Goal: Transaction & Acquisition: Purchase product/service

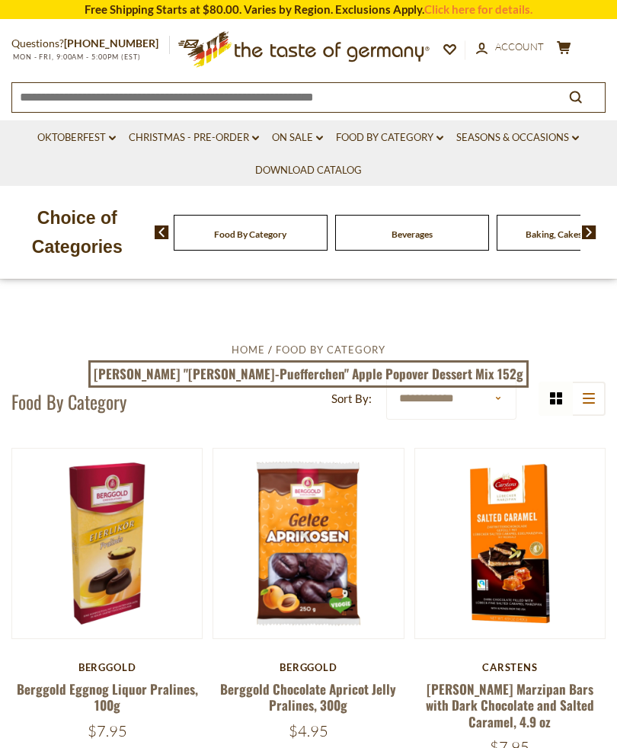
click at [104, 666] on div "Berggold" at bounding box center [106, 667] width 191 height 12
click at [140, 732] on div "$7.95" at bounding box center [106, 730] width 191 height 19
click at [123, 734] on span "$7.95" at bounding box center [108, 730] width 40 height 19
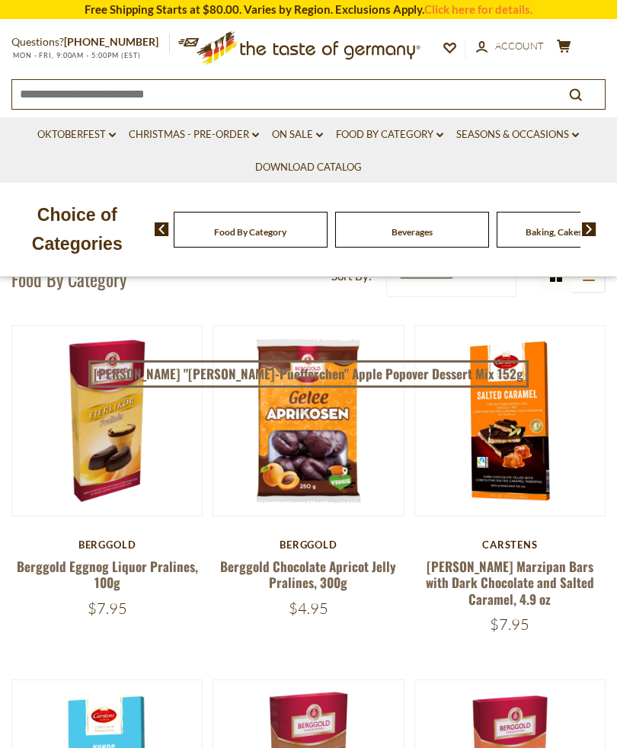
scroll to position [160, 0]
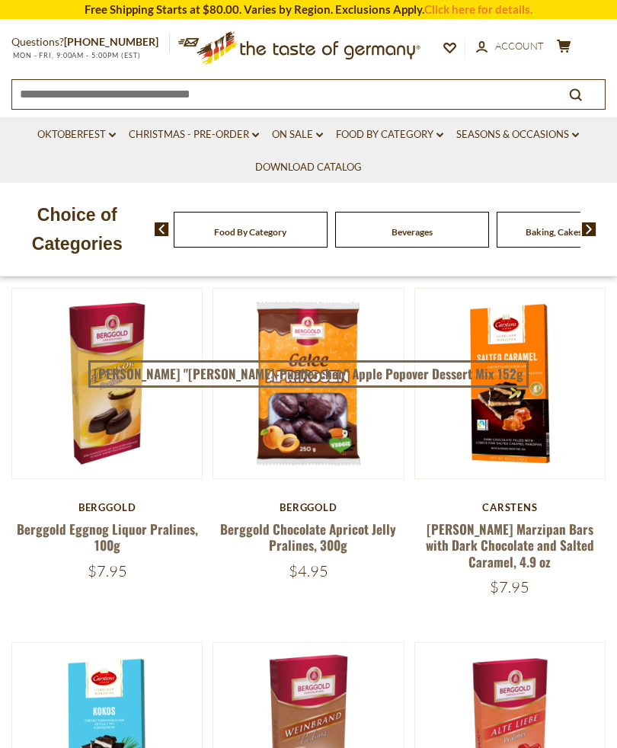
click at [111, 539] on link "Berggold Eggnog Liquor Pralines, 100g" at bounding box center [107, 536] width 181 height 35
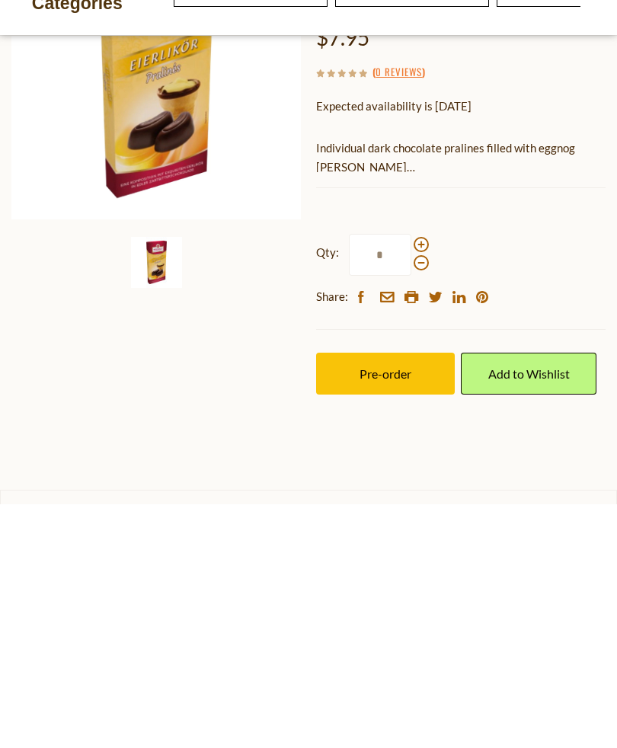
click at [418, 455] on div "Qty: * Share: facebook email printer twitter linkedin pinterest" at bounding box center [460, 514] width 289 height 119
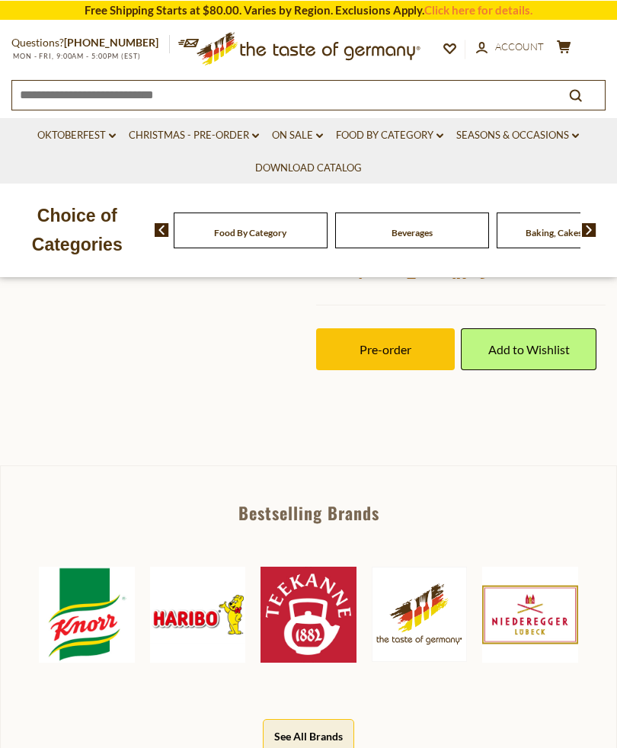
scroll to position [454, 0]
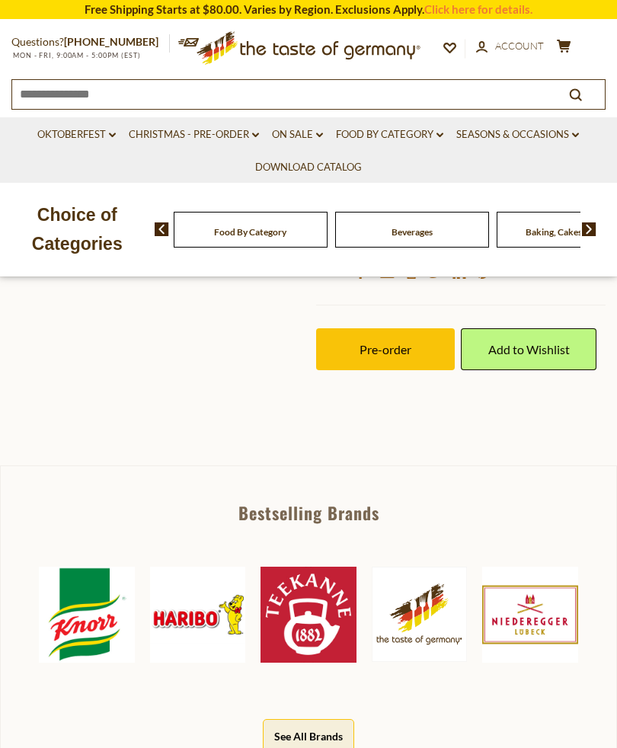
click at [420, 355] on button "Pre-order" at bounding box center [385, 349] width 139 height 42
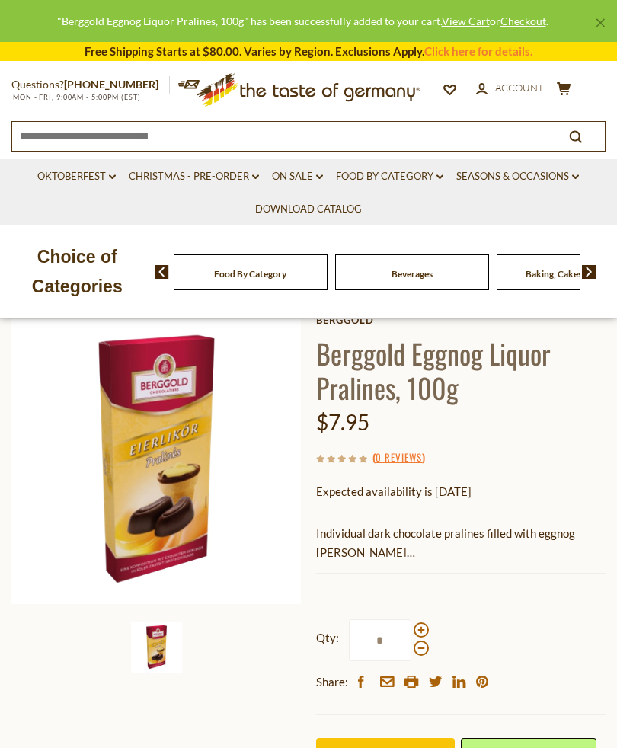
scroll to position [85, 0]
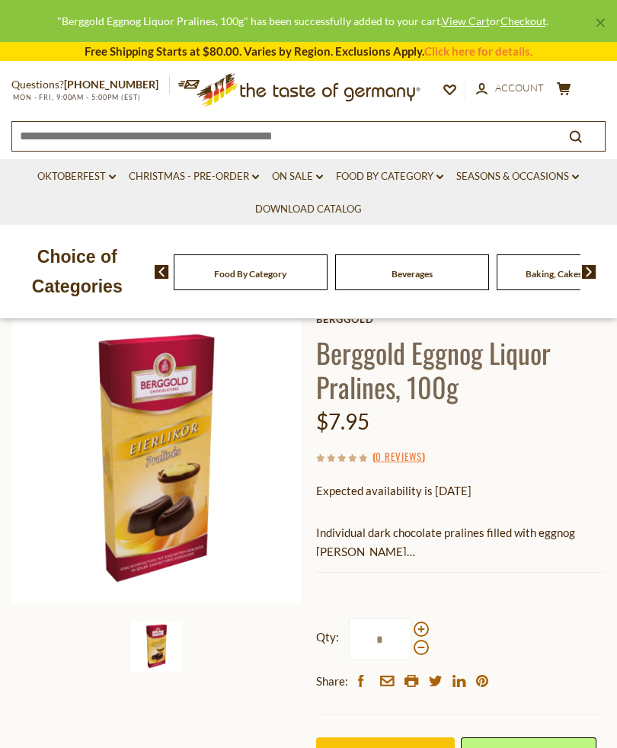
click at [418, 621] on span at bounding box center [421, 628] width 15 height 15
click at [411, 620] on input "*" at bounding box center [380, 639] width 62 height 42
type input "*"
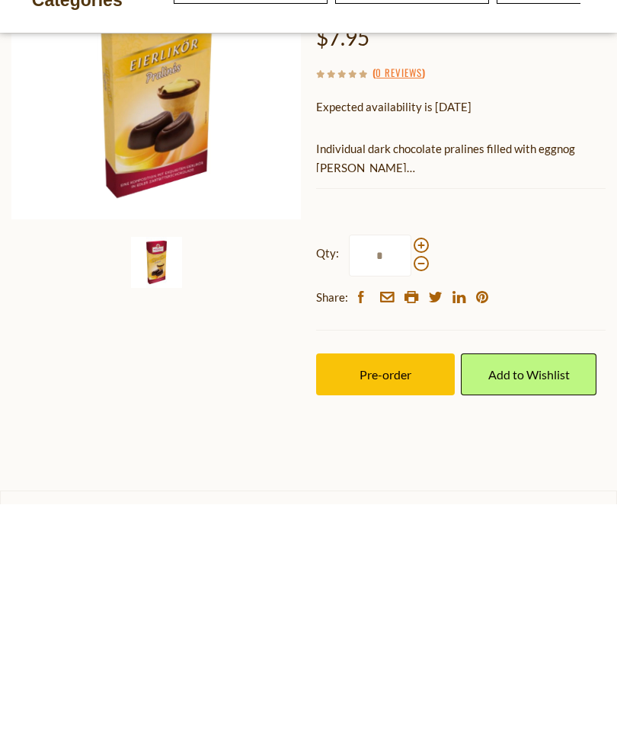
click at [383, 611] on span "Pre-order" at bounding box center [385, 618] width 52 height 14
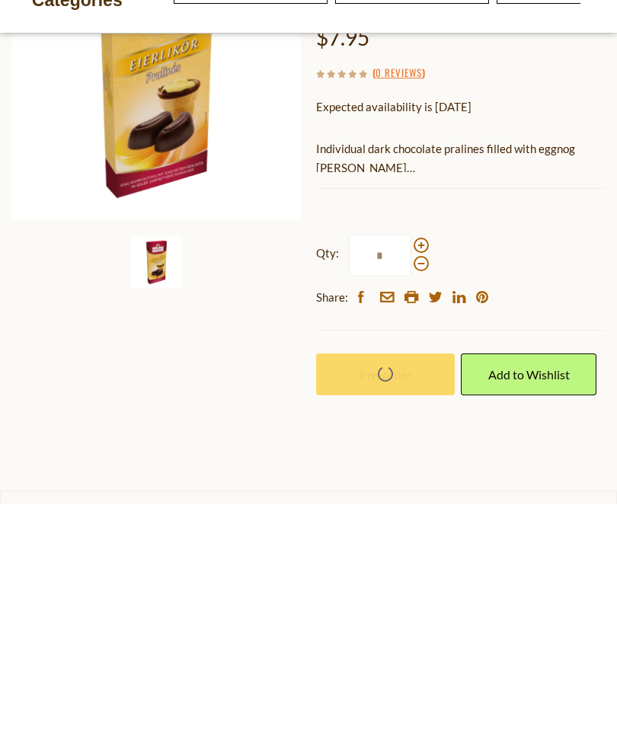
scroll to position [469, 0]
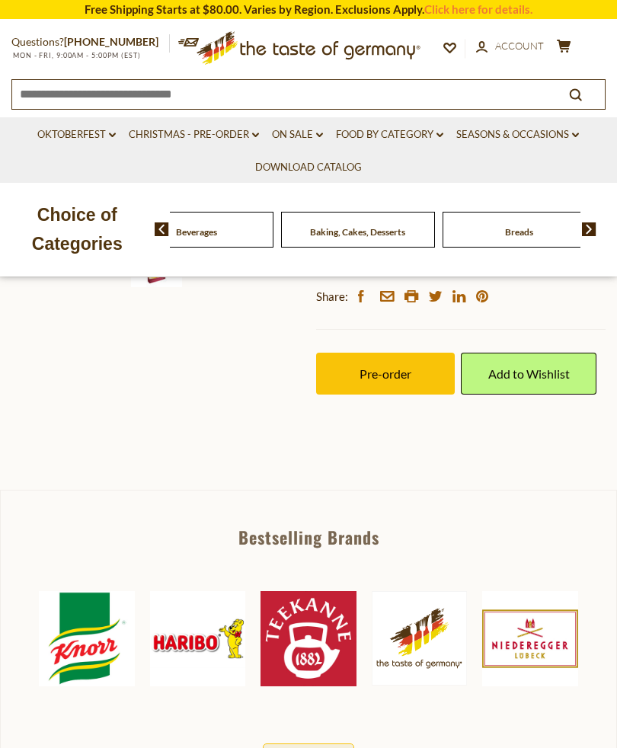
click at [112, 235] on div "Beverages" at bounding box center [35, 230] width 154 height 36
click at [226, 126] on link "Christmas - PRE-ORDER dropdown_arrow" at bounding box center [194, 134] width 130 height 17
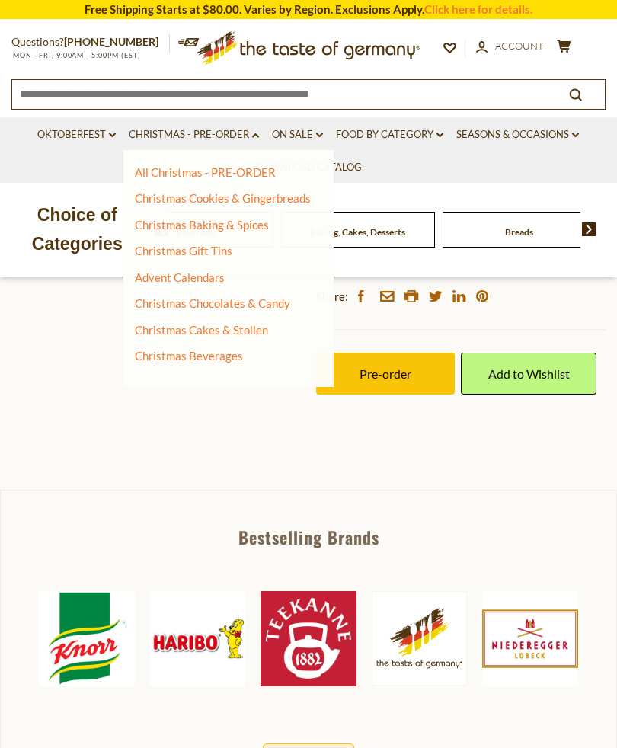
click at [225, 173] on link "All Christmas - PRE-ORDER" at bounding box center [205, 172] width 141 height 14
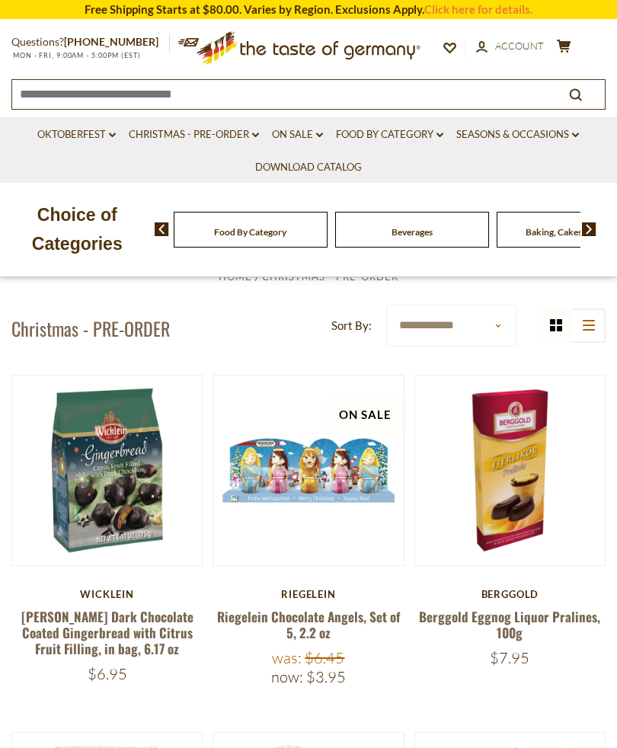
scroll to position [224, 0]
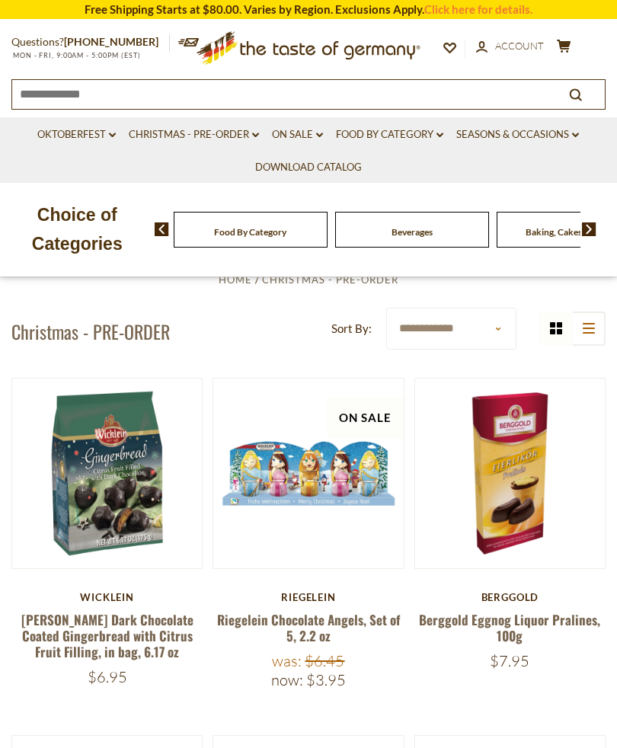
click at [119, 650] on link "[PERSON_NAME] Dark Chocolate Coated Gingerbread with Citrus Fruit Filling, in b…" at bounding box center [107, 636] width 172 height 52
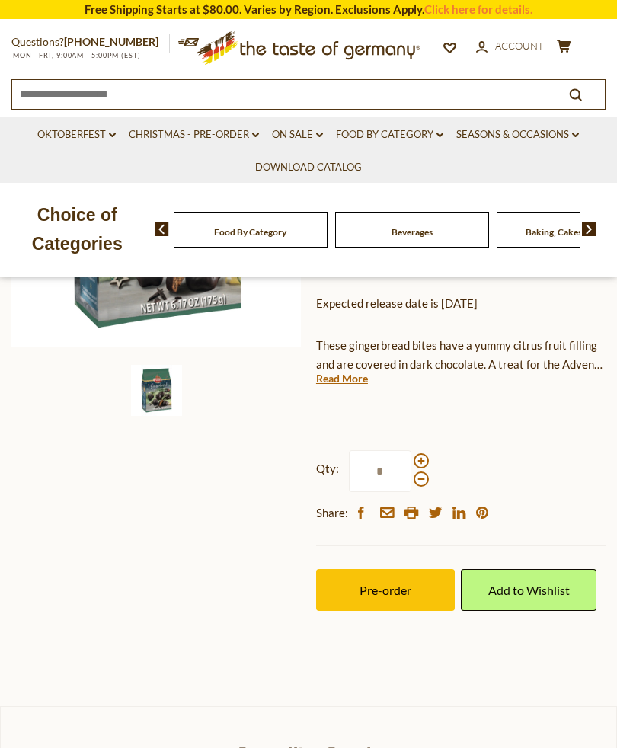
scroll to position [317, 0]
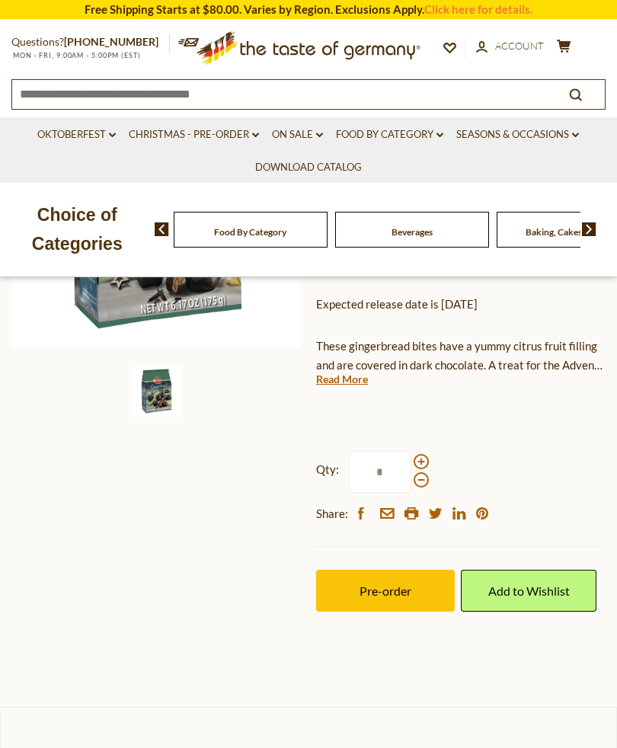
click at [421, 454] on span at bounding box center [421, 461] width 15 height 15
click at [411, 451] on input "*" at bounding box center [380, 472] width 62 height 42
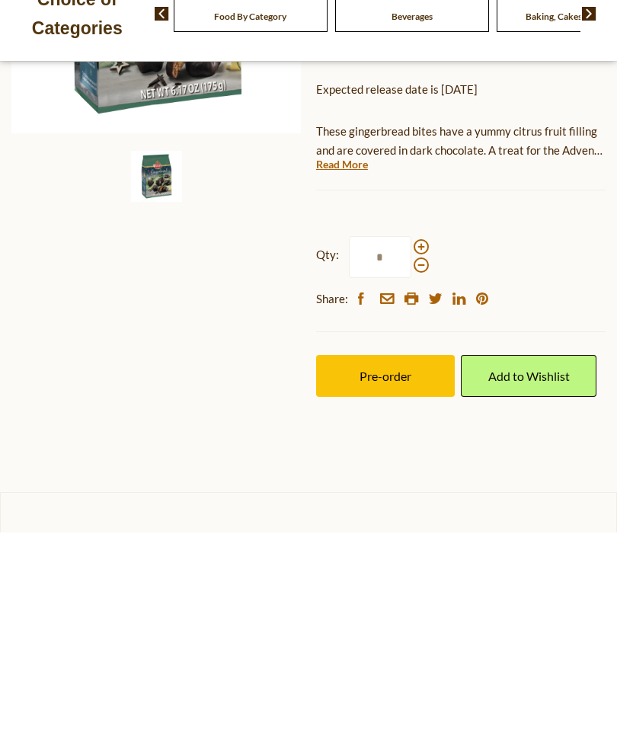
click at [423, 473] on span at bounding box center [421, 480] width 15 height 15
click at [411, 452] on input "*" at bounding box center [380, 473] width 62 height 42
click at [418, 455] on span at bounding box center [421, 462] width 15 height 15
click at [411, 452] on input "*" at bounding box center [380, 473] width 62 height 42
type input "*"
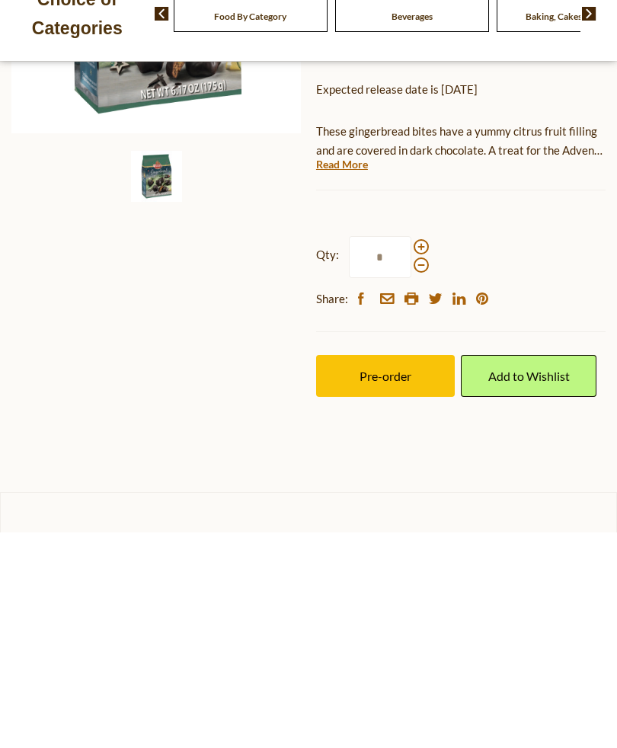
click at [380, 584] on span "Pre-order" at bounding box center [385, 591] width 52 height 14
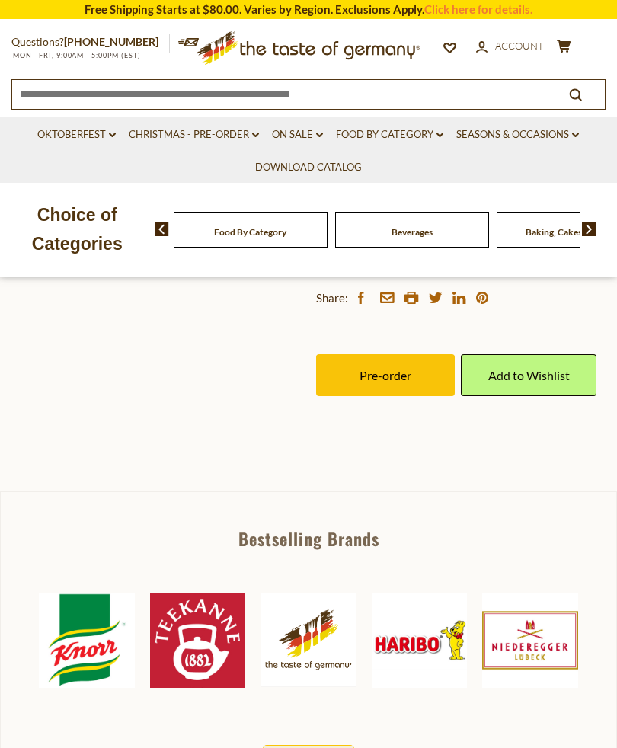
click at [546, 635] on img at bounding box center [529, 640] width 95 height 95
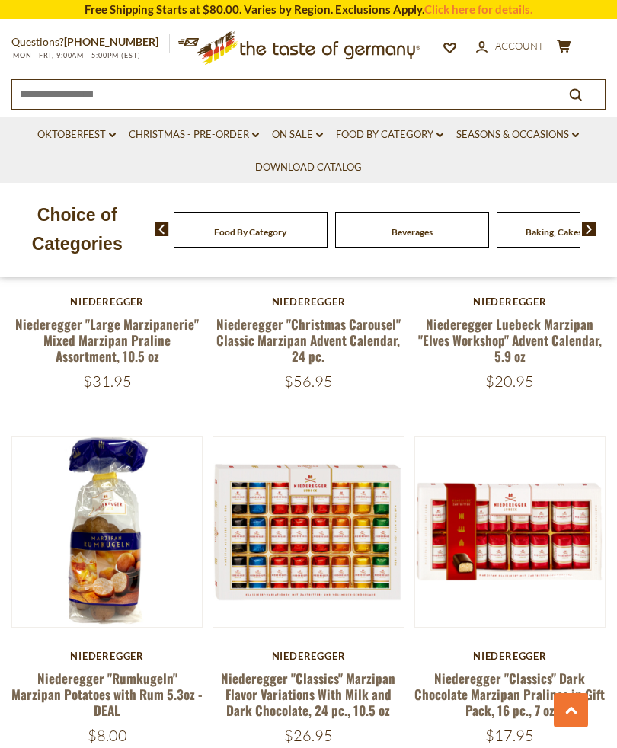
scroll to position [2752, 0]
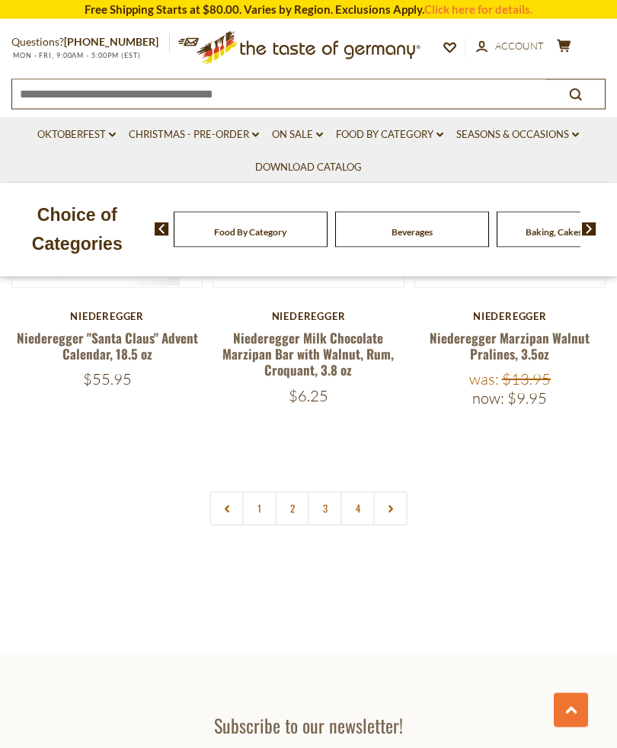
scroll to position [4175, 0]
click at [257, 503] on link "1" at bounding box center [259, 508] width 34 height 34
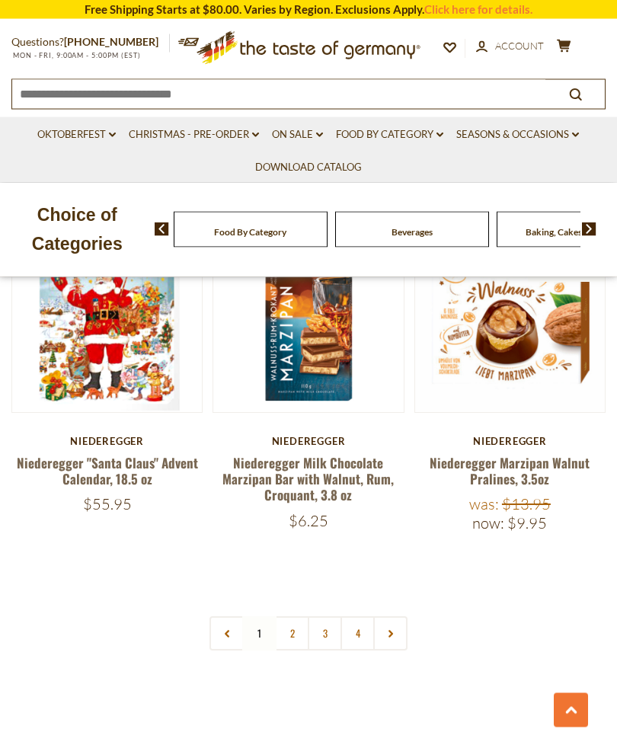
scroll to position [4050, 0]
click at [289, 628] on link "2" at bounding box center [292, 633] width 34 height 34
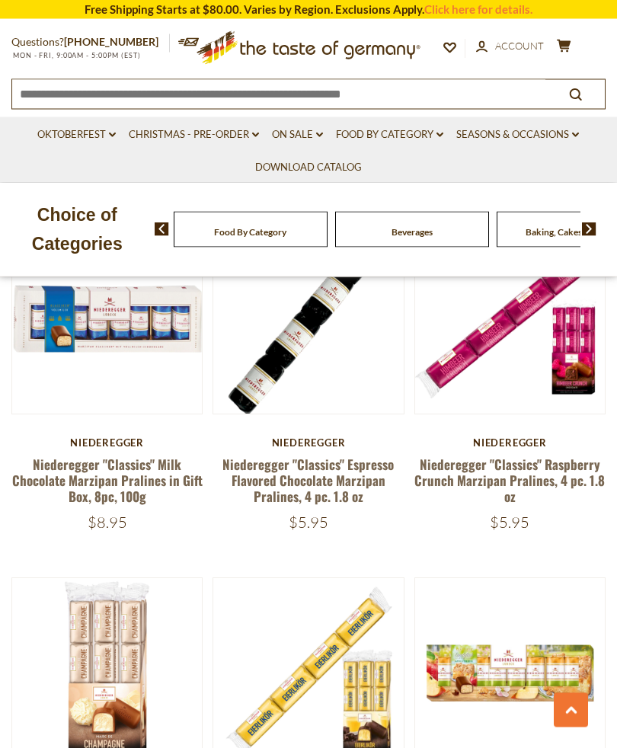
scroll to position [893, 0]
click at [116, 91] on button "Quick View" at bounding box center [107, 73] width 103 height 34
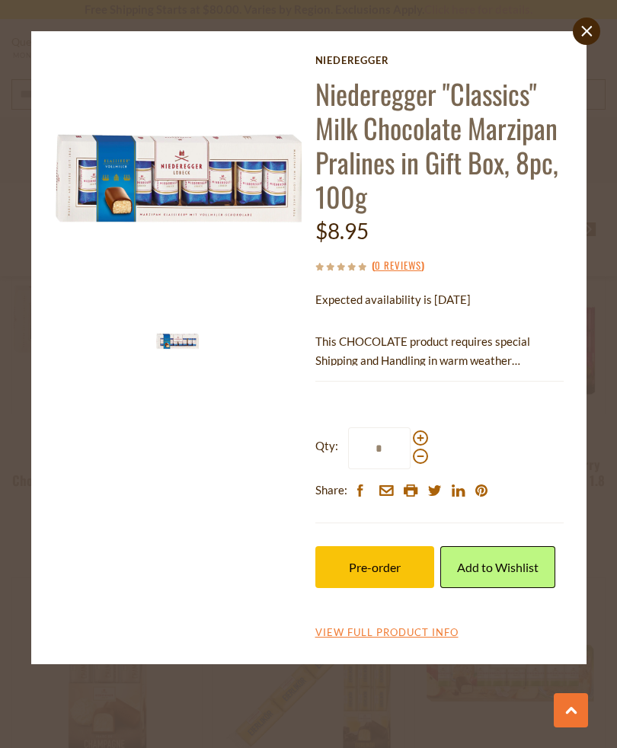
click at [414, 434] on span at bounding box center [420, 437] width 15 height 15
click at [410, 434] on input "*" at bounding box center [379, 448] width 62 height 42
type input "*"
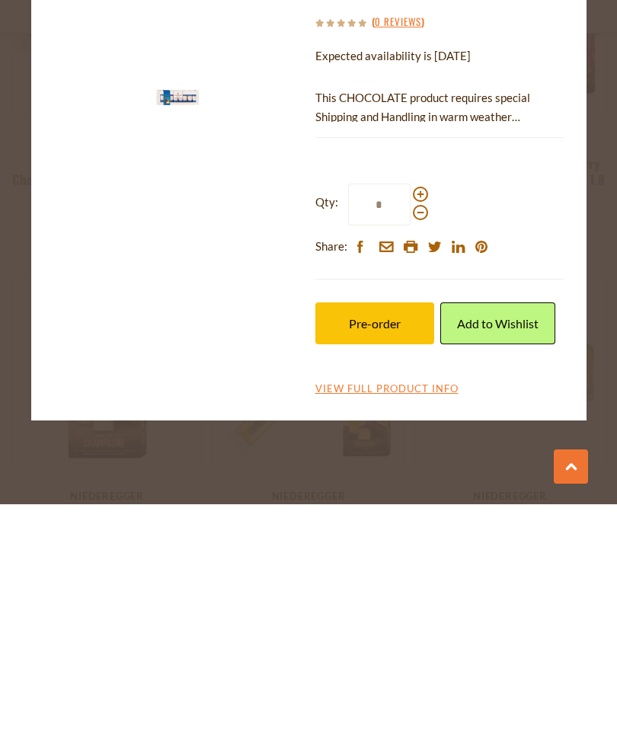
scroll to position [950, 0]
click at [391, 560] on span "Pre-order" at bounding box center [375, 567] width 52 height 14
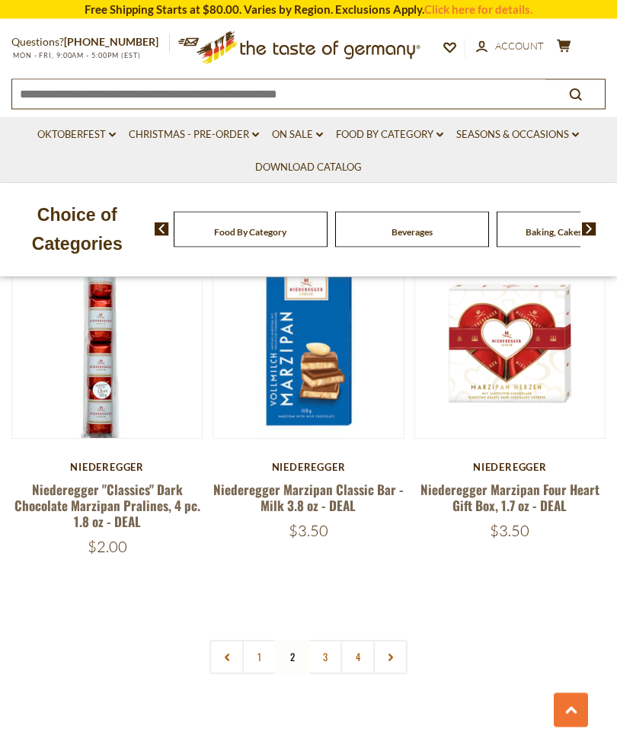
scroll to position [4073, 0]
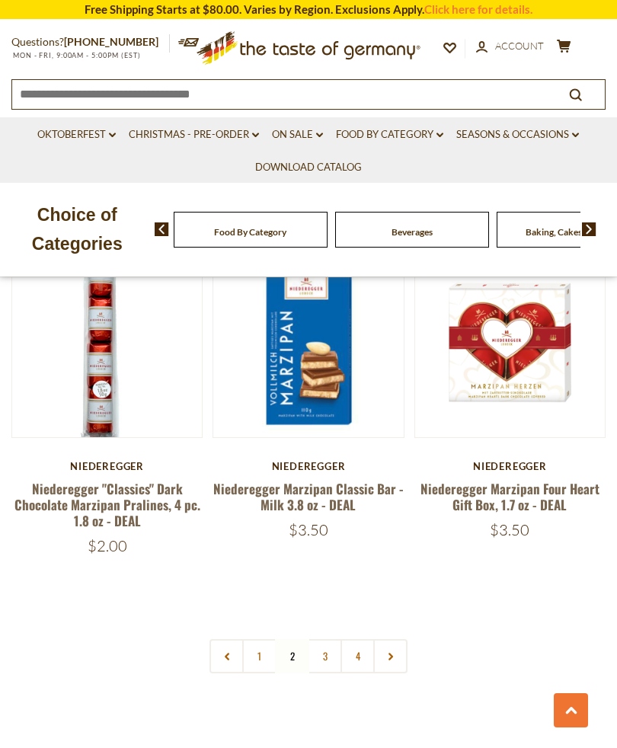
click at [326, 639] on link "3" at bounding box center [325, 656] width 34 height 34
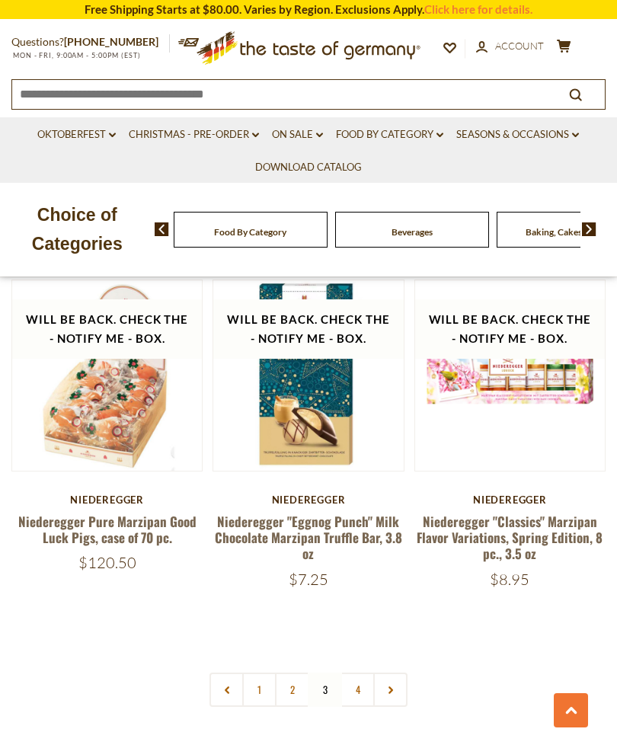
scroll to position [4209, 0]
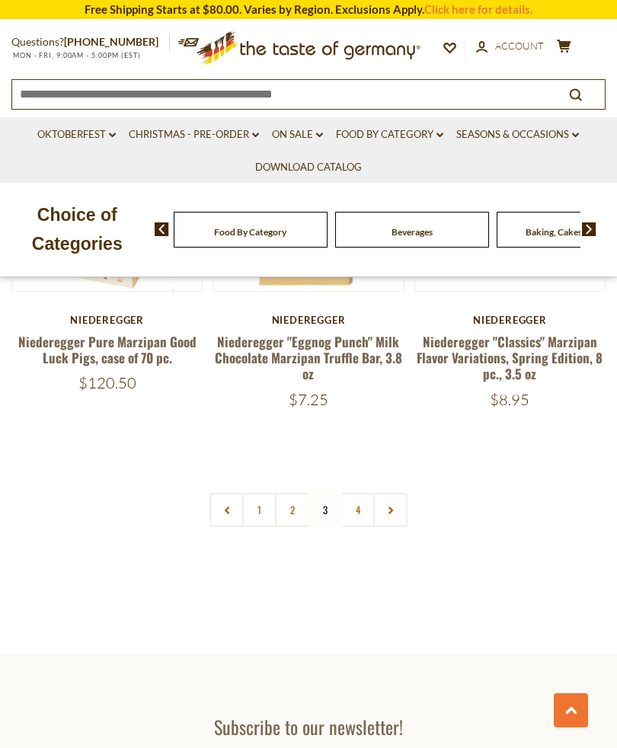
click at [329, 493] on nav "1 2 3 4" at bounding box center [308, 510] width 198 height 34
click at [367, 493] on link "4" at bounding box center [357, 510] width 34 height 34
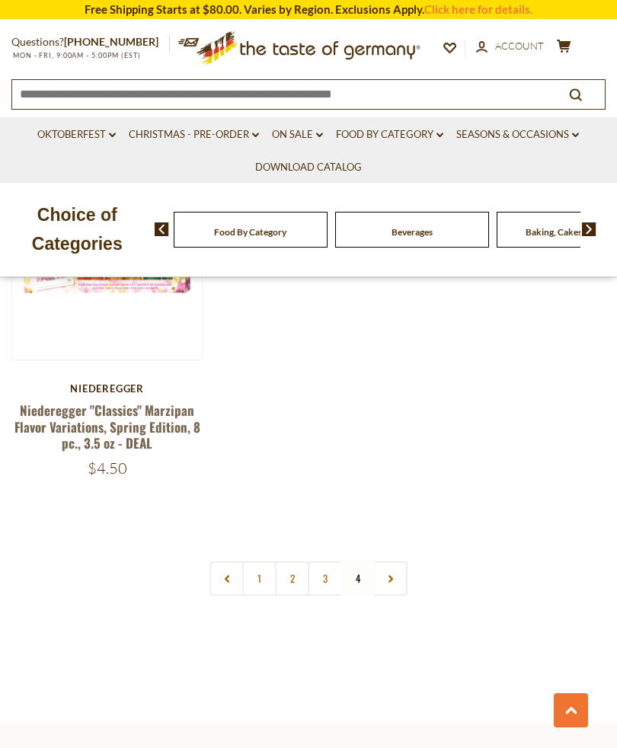
click at [319, 747] on html "star arrow-up arrow-left arrow-right close arrow-down search check-mark plus mi…" at bounding box center [308, 339] width 617 height 2620
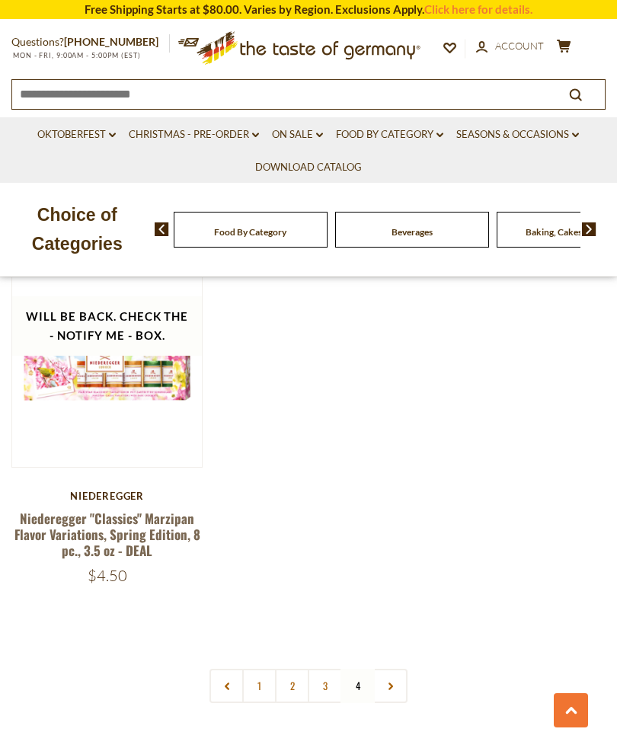
scroll to position [869, 0]
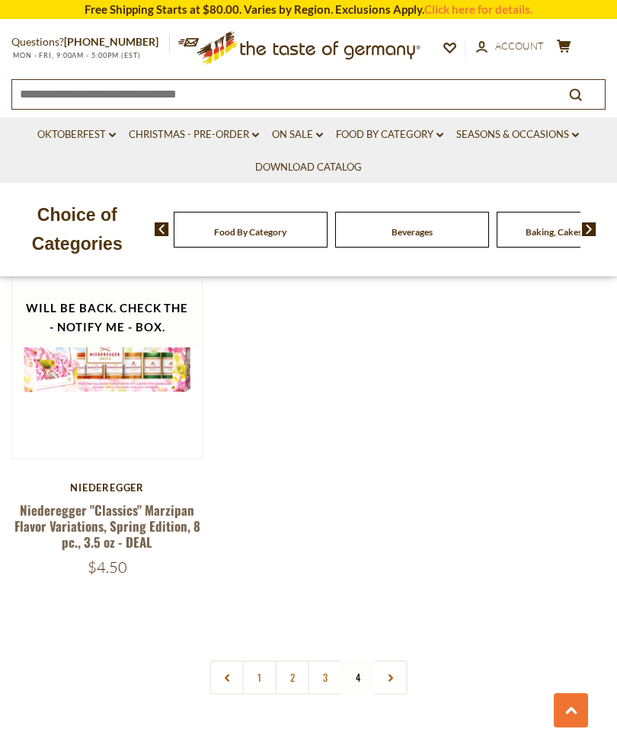
click at [356, 681] on nav "1 2 3 4" at bounding box center [308, 677] width 198 height 34
click at [358, 682] on nav "1 2 3 4" at bounding box center [308, 677] width 198 height 34
click at [357, 676] on nav "1 2 3 4" at bounding box center [308, 677] width 198 height 34
click at [352, 688] on nav "1 2 3 4" at bounding box center [308, 677] width 198 height 34
click at [209, 126] on link "Christmas - PRE-ORDER dropdown_arrow" at bounding box center [194, 134] width 130 height 17
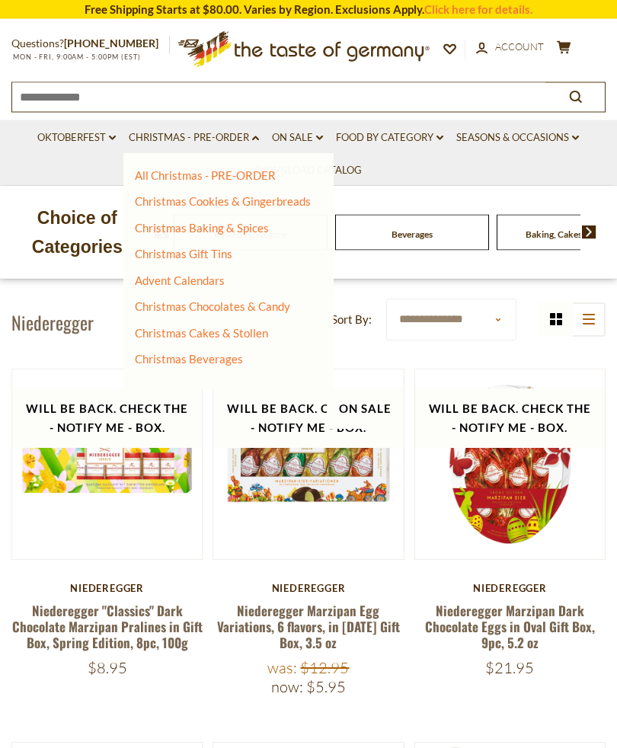
scroll to position [0, 0]
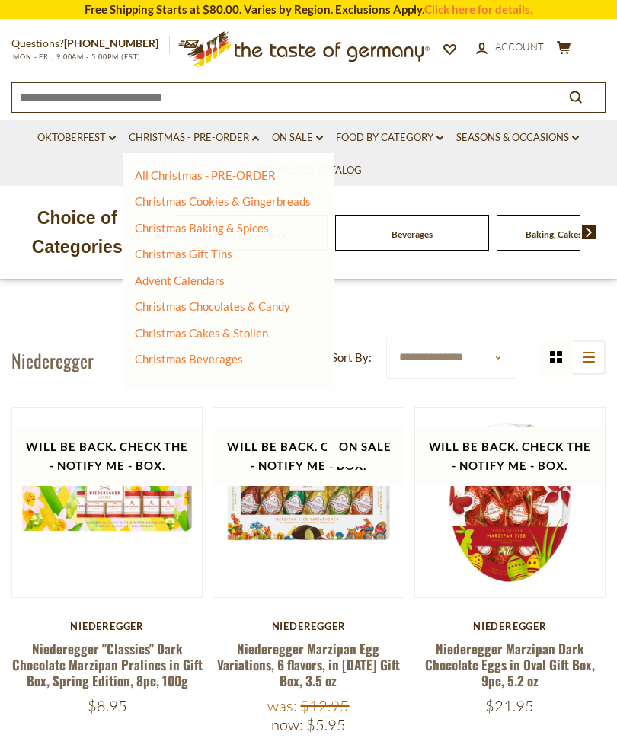
click at [248, 194] on link "Christmas Cookies & Gingerbreads" at bounding box center [223, 201] width 176 height 14
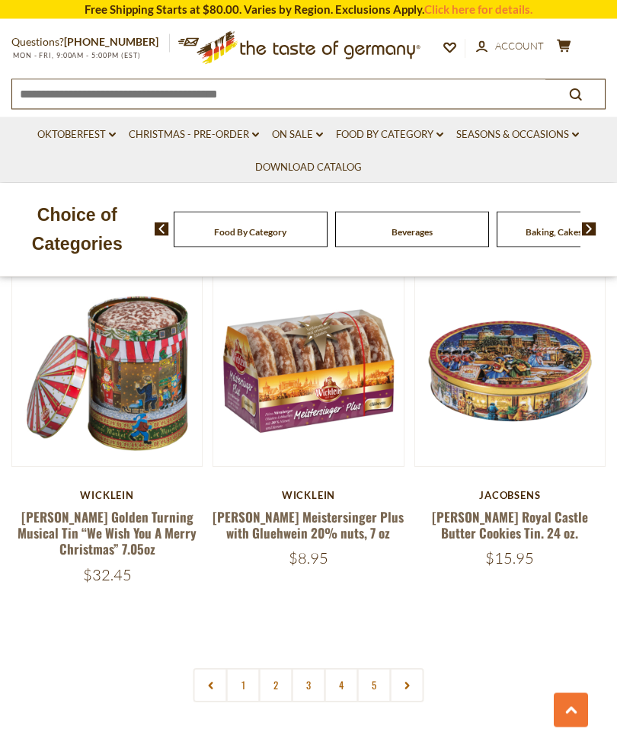
scroll to position [4173, 0]
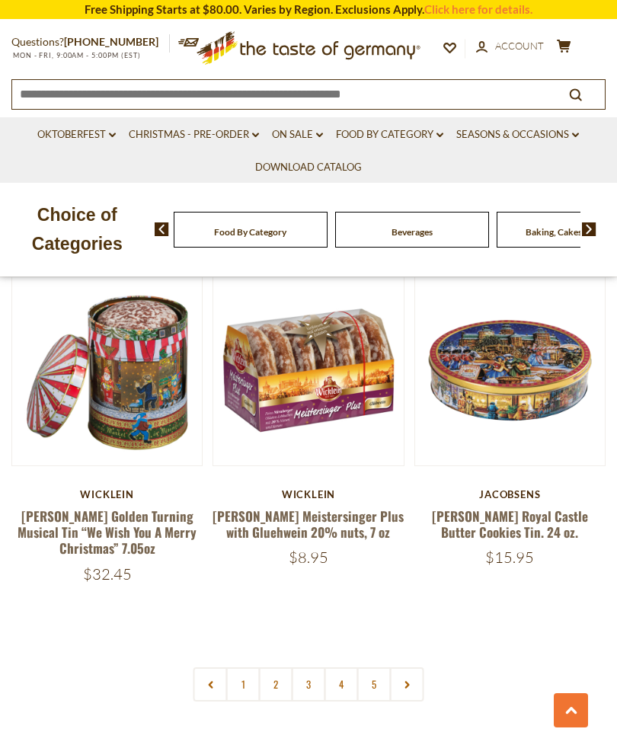
click at [269, 667] on link "2" at bounding box center [276, 684] width 34 height 34
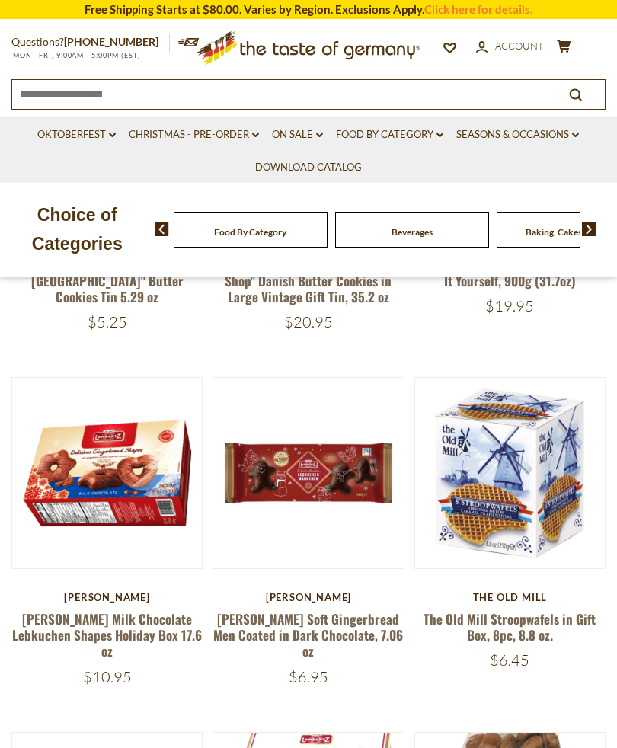
scroll to position [528, 0]
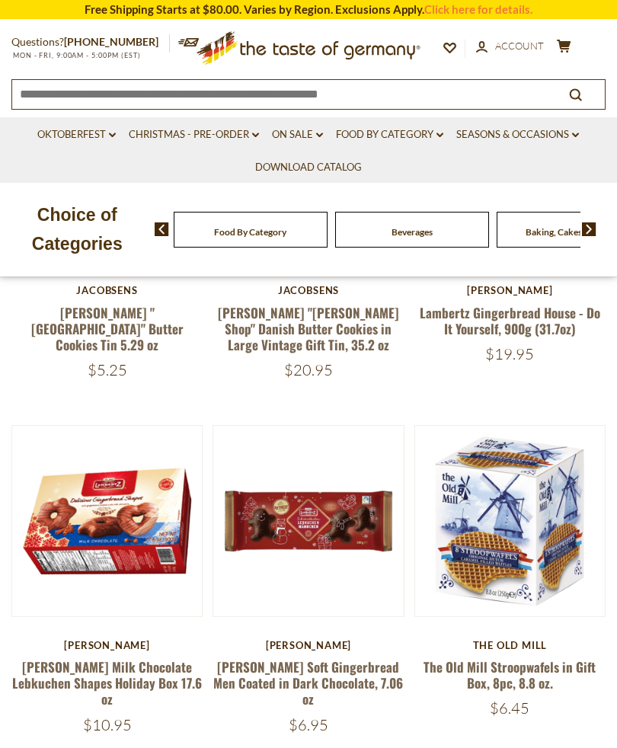
click at [318, 672] on link "[PERSON_NAME] Soft Gingerbread Men Coated in Dark Chocolate, 7.06 oz" at bounding box center [308, 683] width 190 height 52
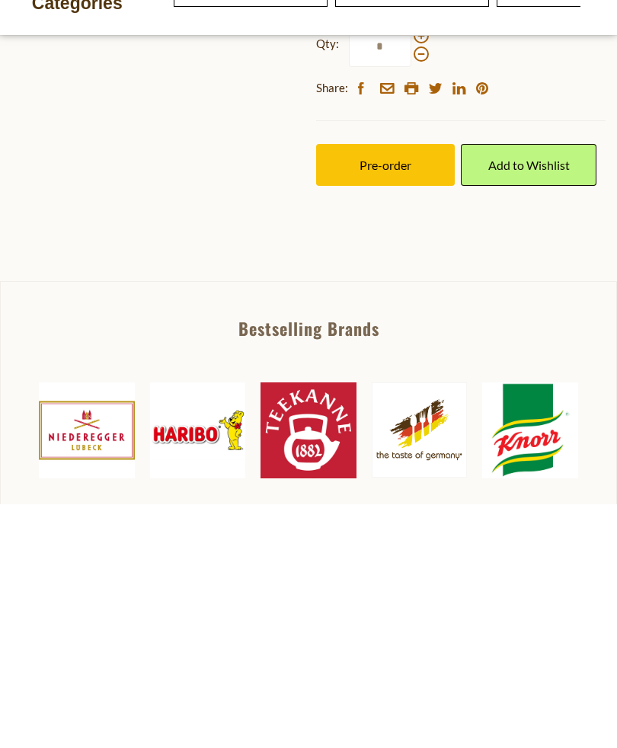
click at [420, 409] on button "Pre-order" at bounding box center [385, 409] width 139 height 42
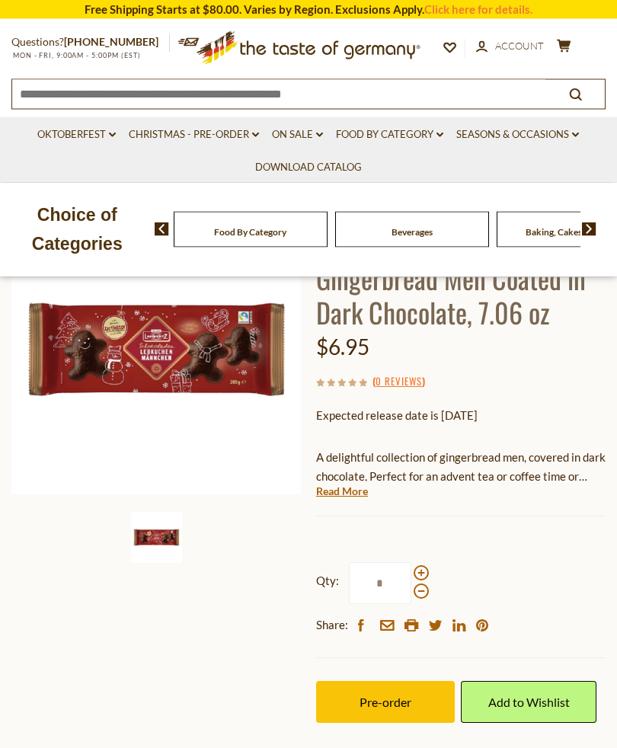
scroll to position [174, 0]
click at [410, 695] on span "Pre-order" at bounding box center [385, 702] width 52 height 14
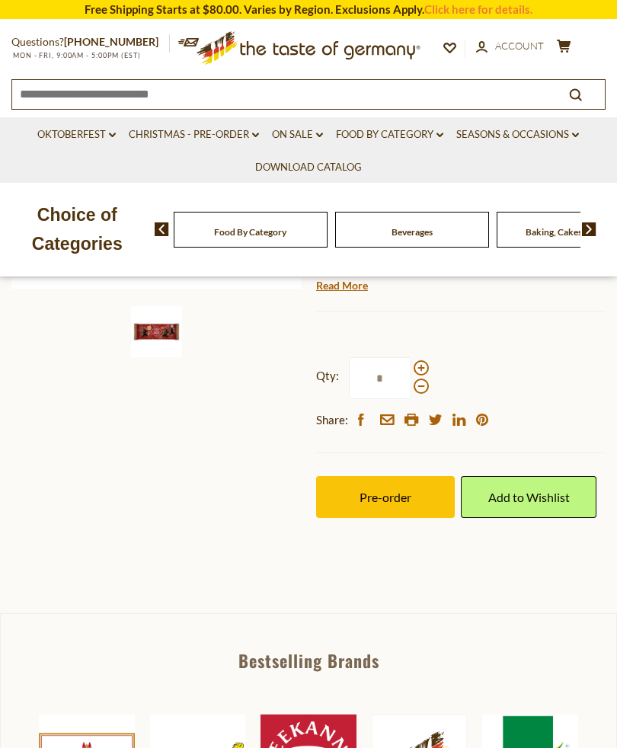
scroll to position [374, 0]
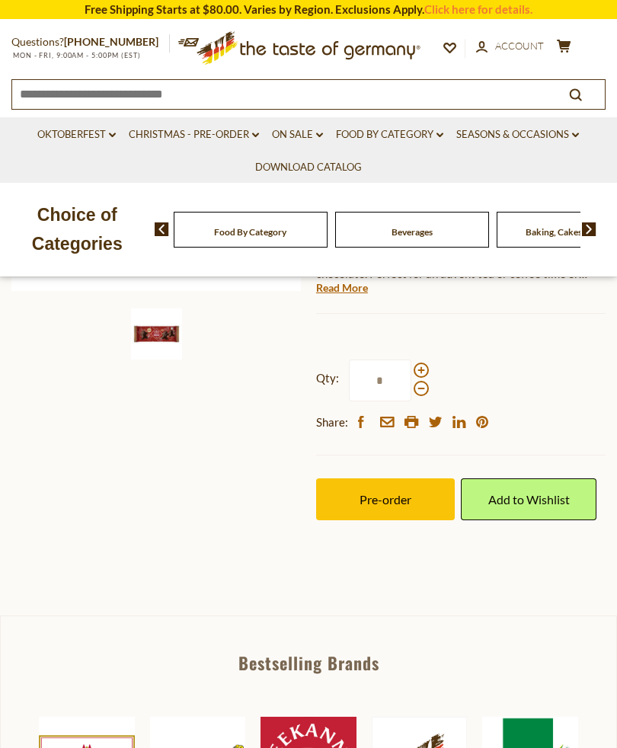
click at [395, 504] on button "Pre-order" at bounding box center [385, 499] width 139 height 42
click at [385, 137] on link "Food By Category dropdown_arrow" at bounding box center [389, 134] width 107 height 17
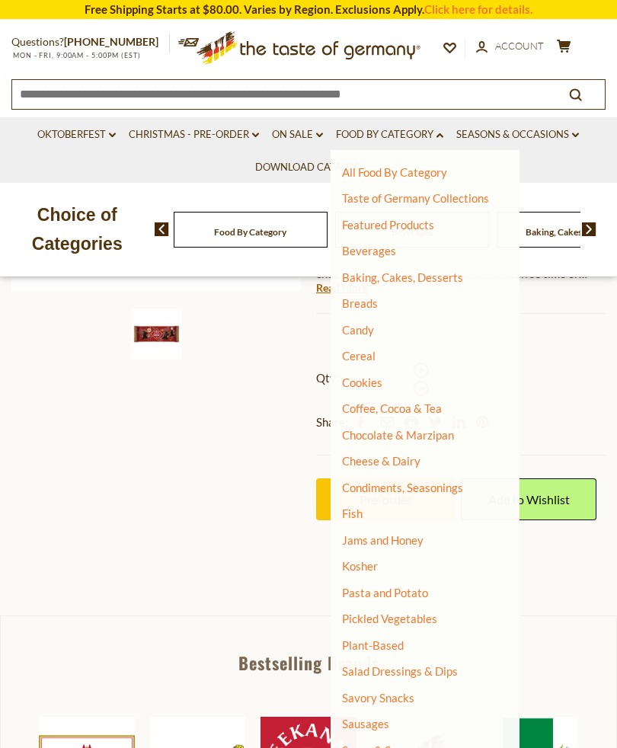
click at [421, 272] on link "Baking, Cakes, Desserts" at bounding box center [402, 277] width 121 height 14
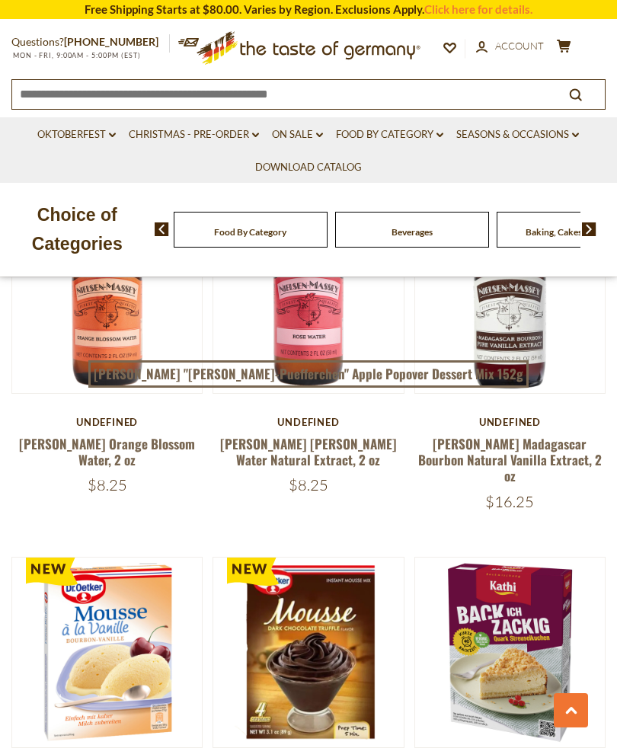
scroll to position [755, 0]
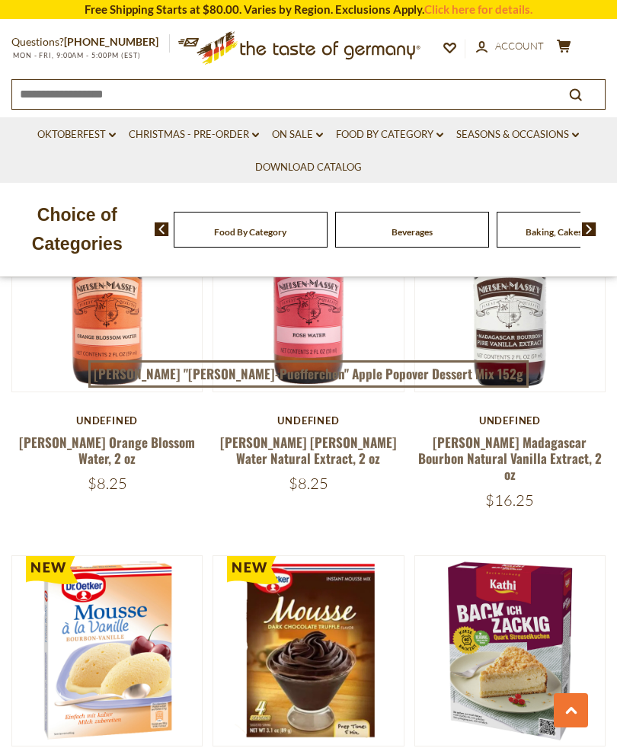
click at [576, 714] on icon at bounding box center [571, 711] width 12 height 8
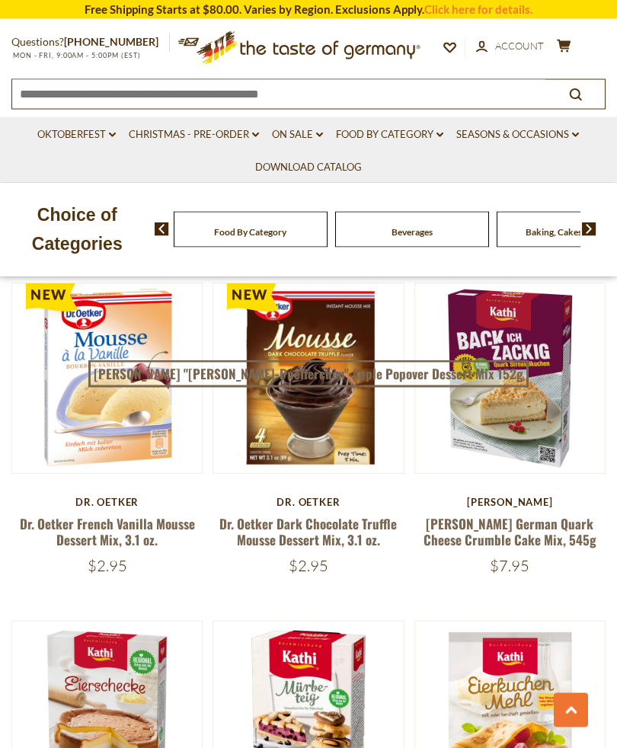
scroll to position [1028, 0]
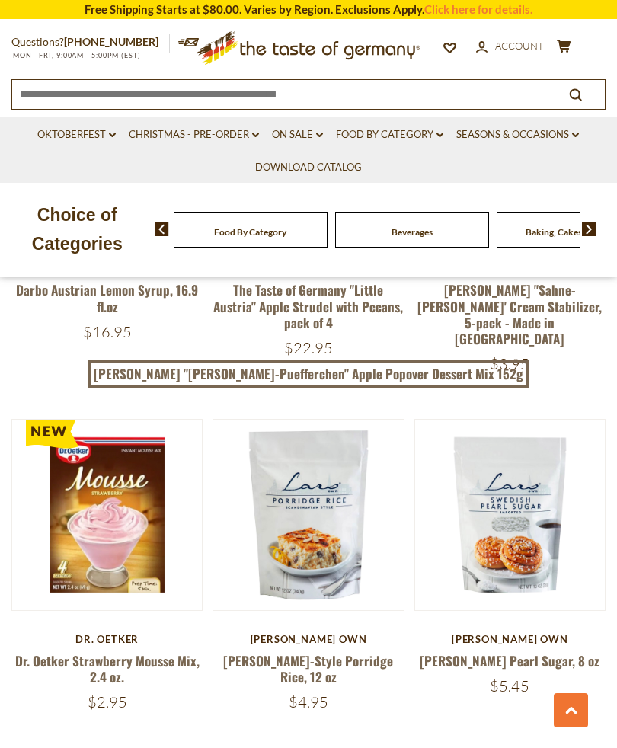
scroll to position [2289, 0]
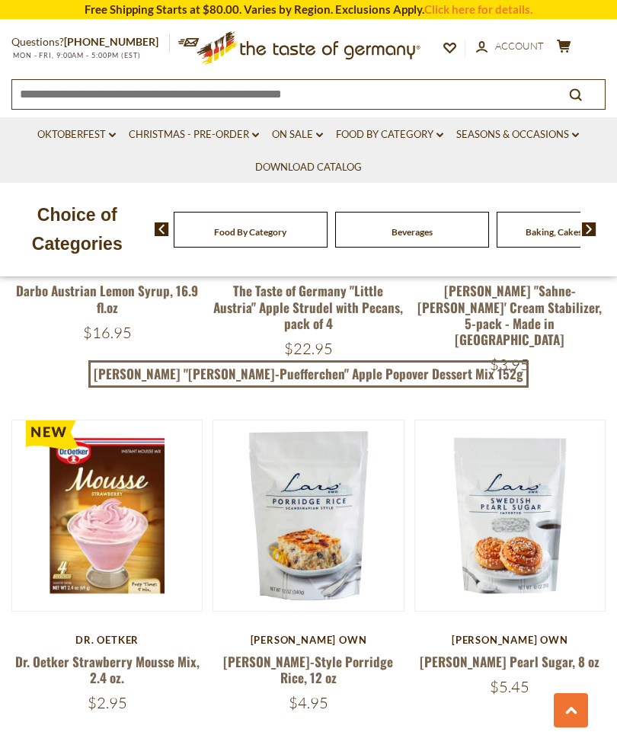
click at [129, 288] on button "Quick View" at bounding box center [107, 271] width 103 height 34
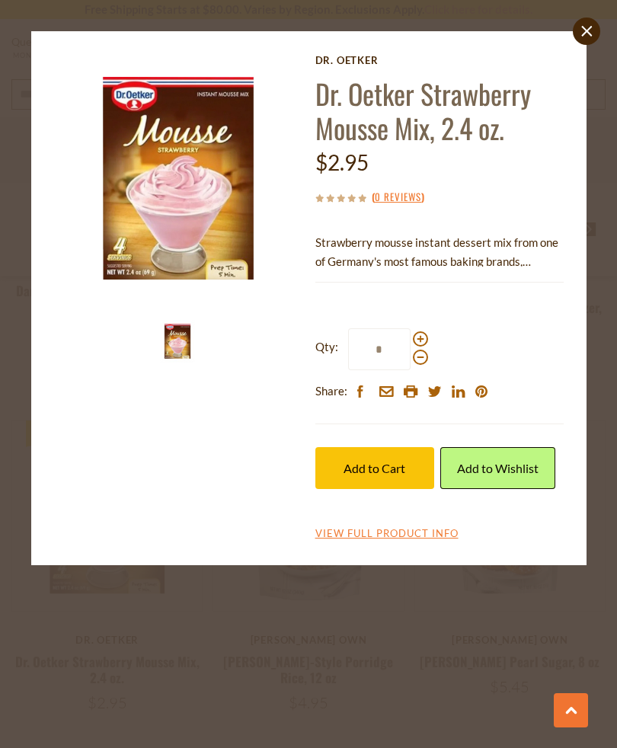
click at [425, 334] on span at bounding box center [420, 338] width 15 height 15
click at [410, 334] on input "*" at bounding box center [379, 349] width 62 height 42
click at [421, 334] on span at bounding box center [420, 338] width 15 height 15
click at [410, 334] on input "*" at bounding box center [379, 349] width 62 height 42
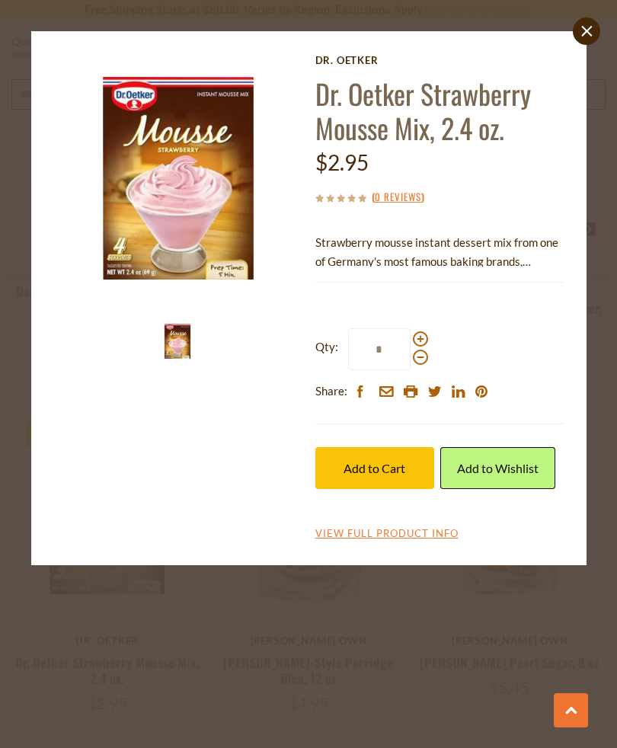
type input "*"
click at [394, 476] on button "Add to Cart" at bounding box center [374, 468] width 119 height 42
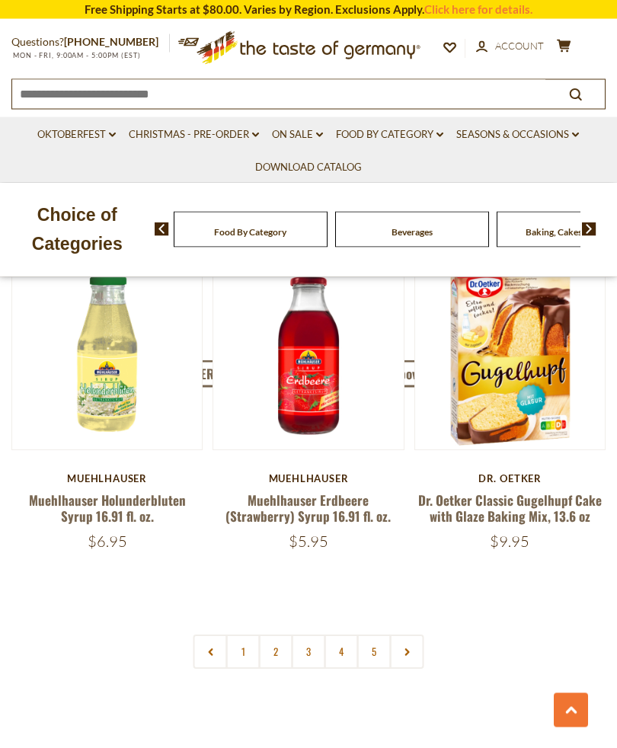
scroll to position [4122, 0]
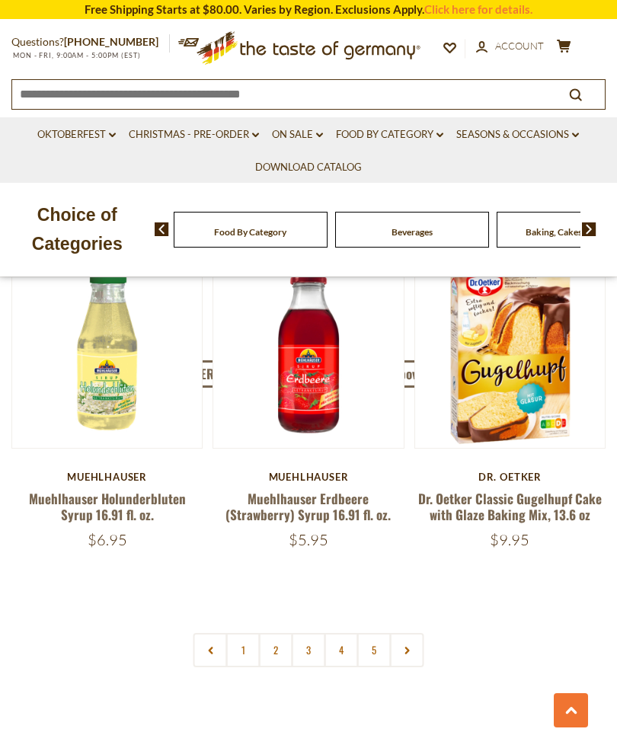
click at [277, 633] on link "2" at bounding box center [276, 650] width 34 height 34
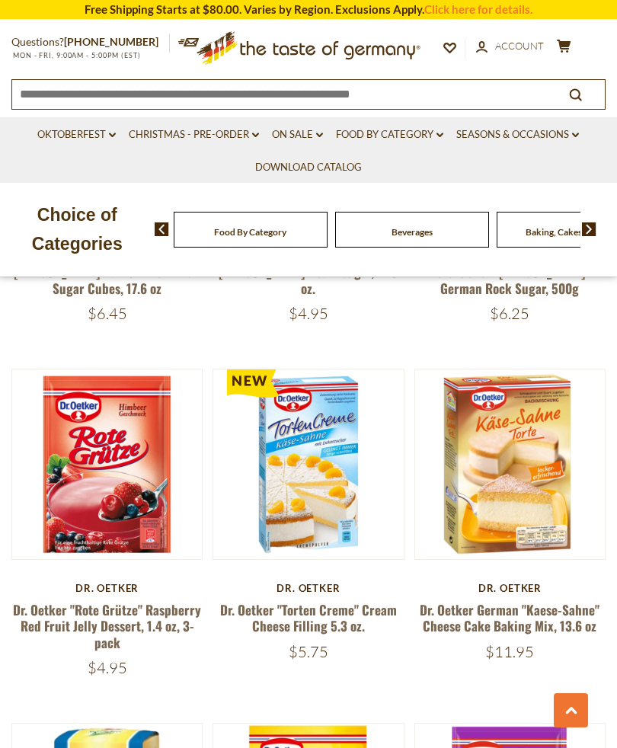
scroll to position [1950, 0]
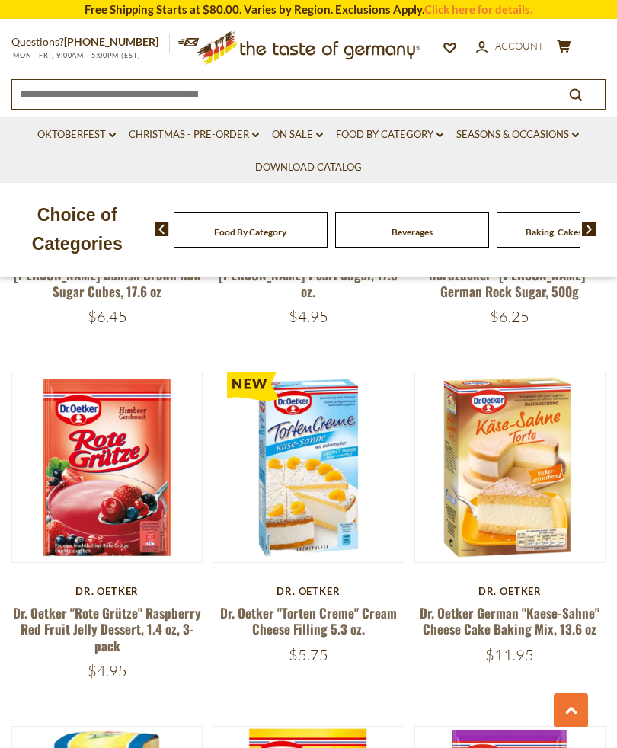
click at [322, 239] on button "Quick View" at bounding box center [308, 222] width 103 height 34
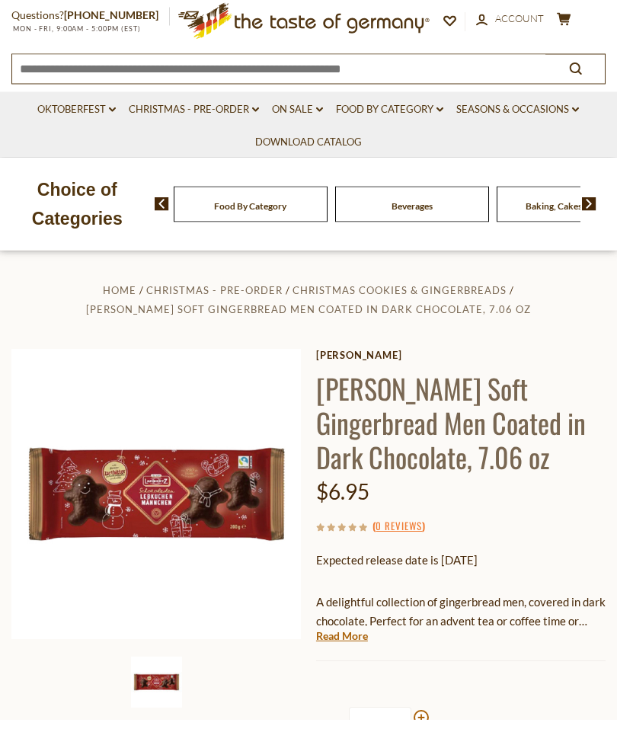
click at [398, 129] on link "Food By Category dropdown_arrow" at bounding box center [389, 137] width 107 height 17
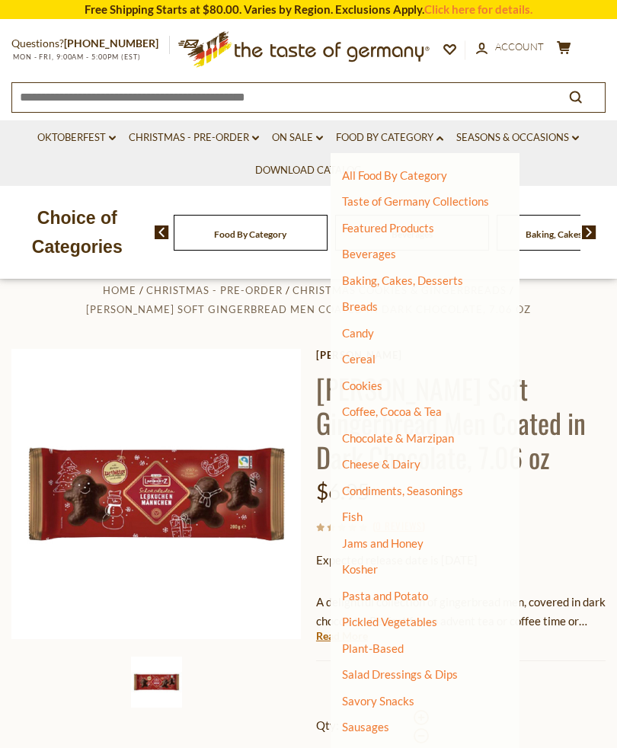
click at [436, 207] on link "Taste of Germany Collections" at bounding box center [415, 201] width 147 height 14
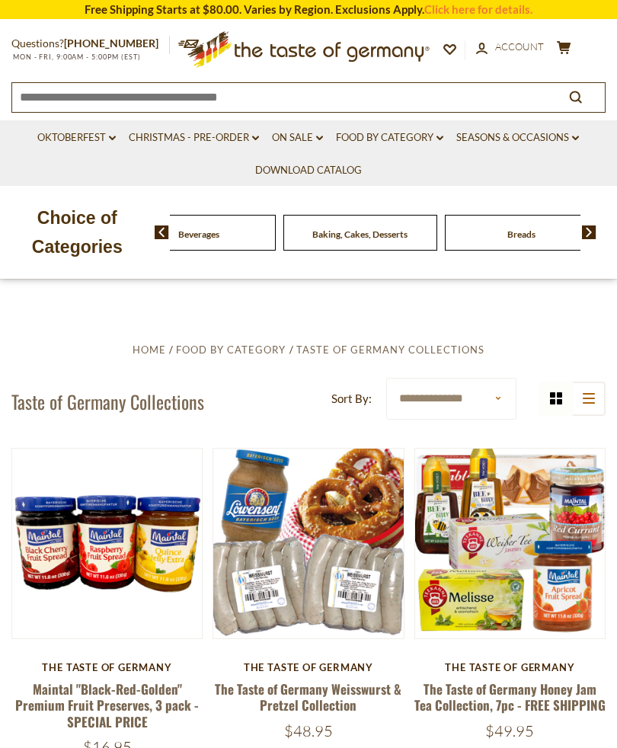
click at [114, 232] on div "Beverages" at bounding box center [37, 233] width 154 height 36
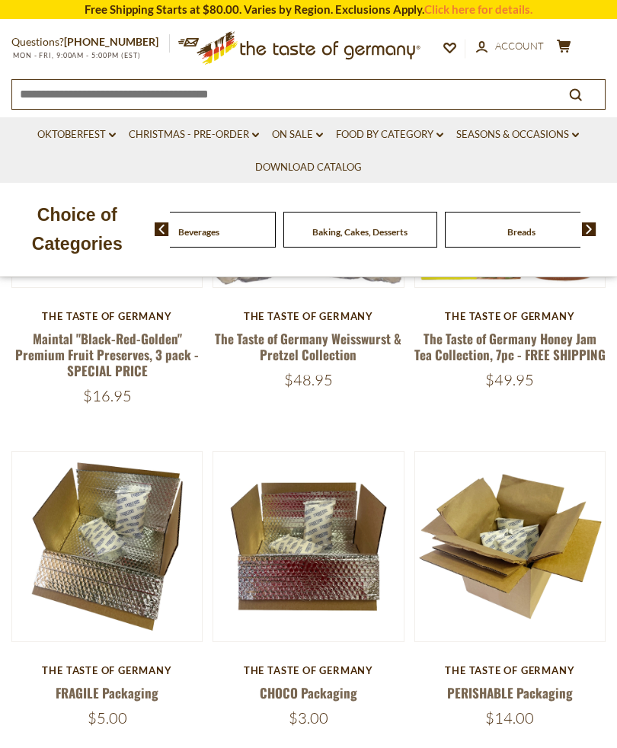
scroll to position [347, 0]
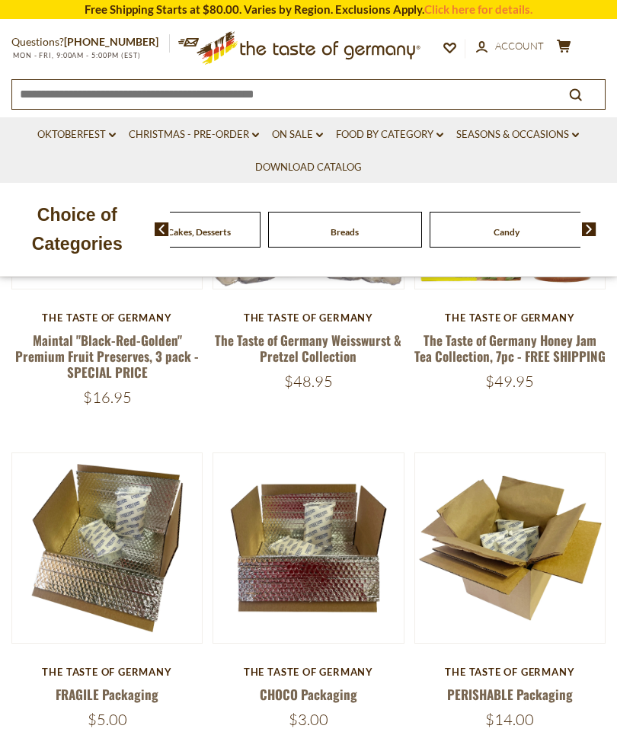
click at [402, 131] on link "Food By Category dropdown_arrow" at bounding box center [389, 134] width 107 height 17
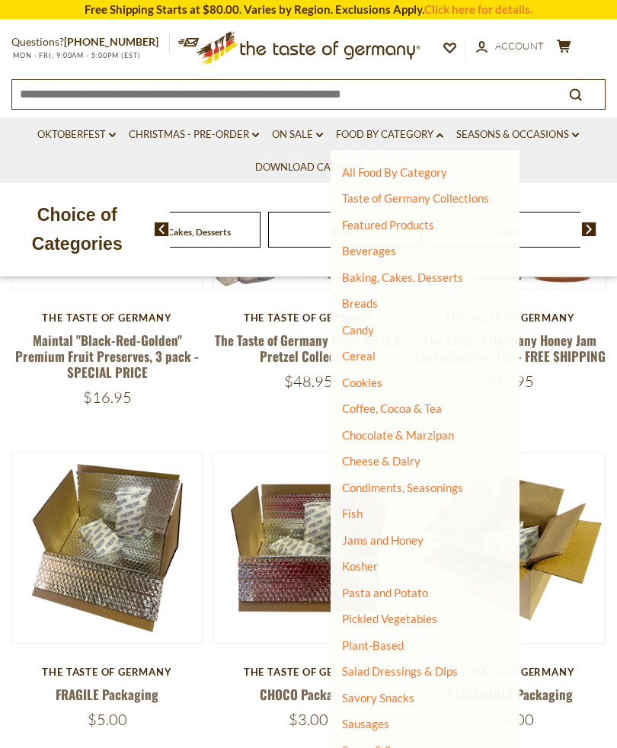
click at [424, 403] on link "Coffee, Cocoa & Tea" at bounding box center [392, 408] width 100 height 14
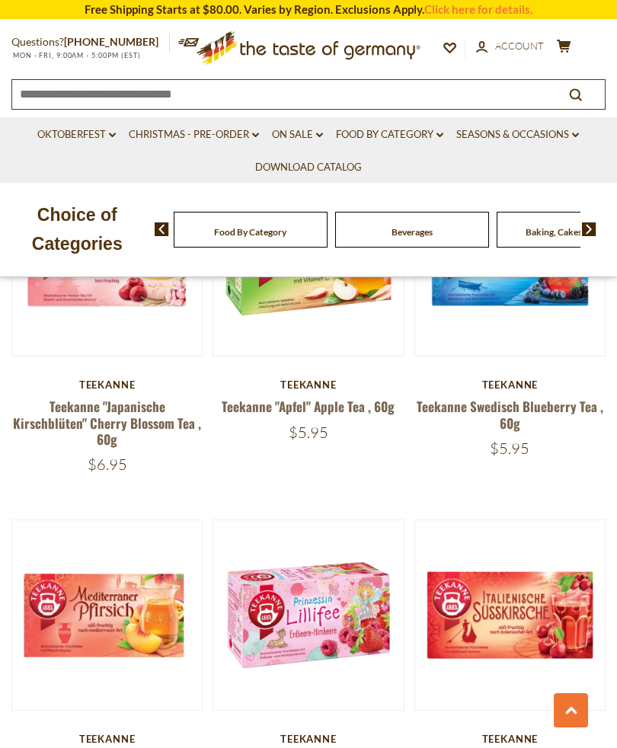
scroll to position [1198, 0]
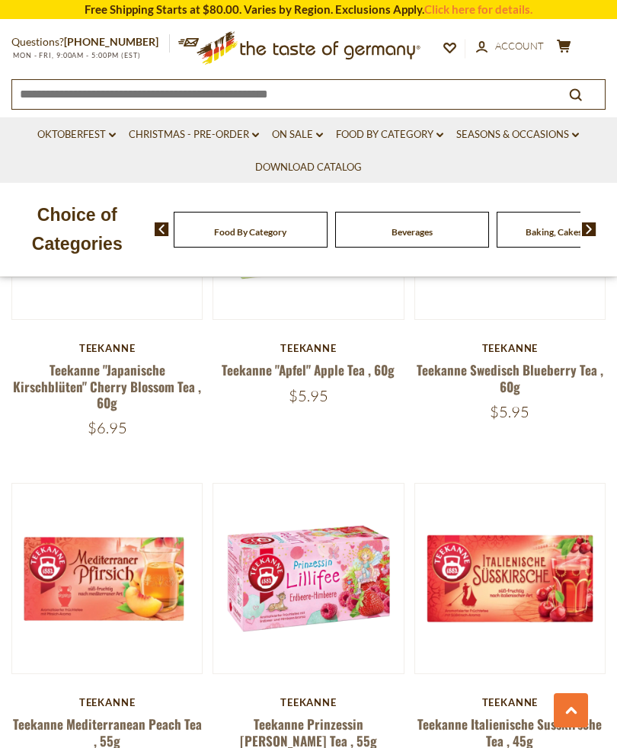
click at [113, 351] on button "Quick View" at bounding box center [107, 334] width 103 height 34
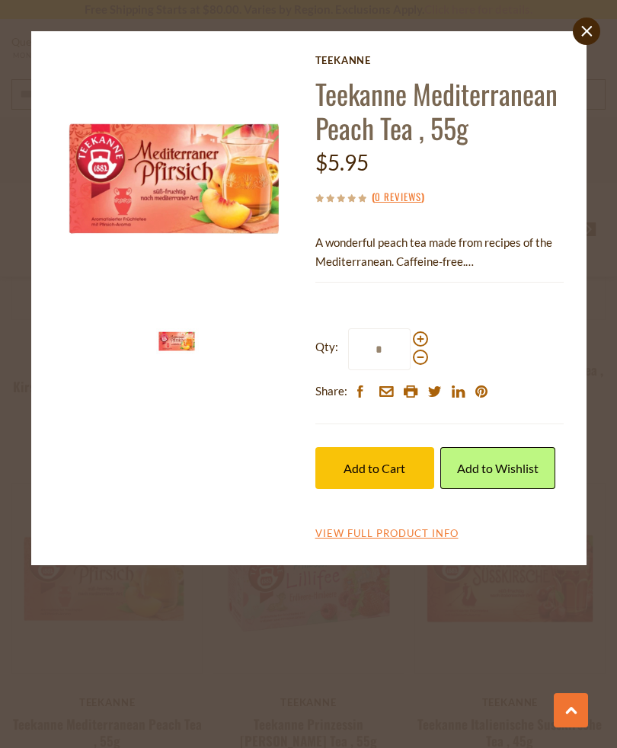
click at [420, 337] on span at bounding box center [420, 338] width 15 height 15
click at [410, 337] on input "*" at bounding box center [379, 349] width 62 height 42
type input "*"
click at [385, 461] on span "Add to Cart" at bounding box center [374, 468] width 62 height 14
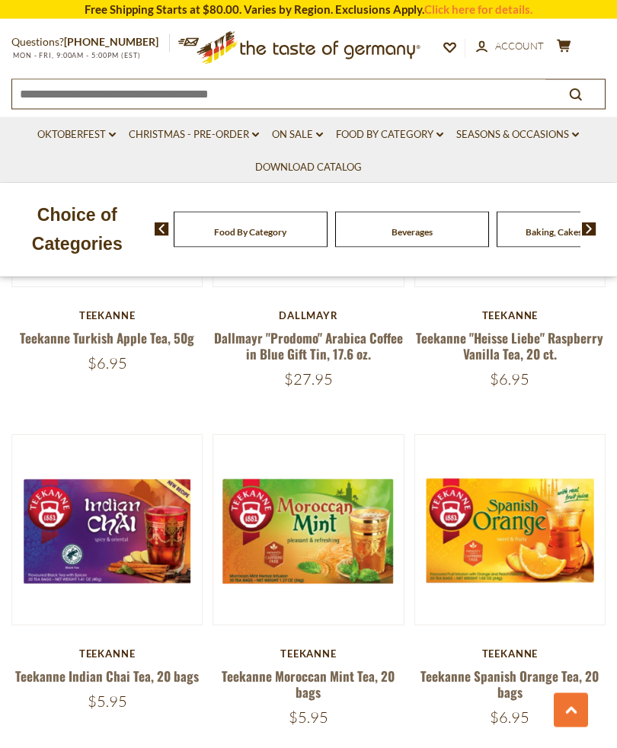
scroll to position [3627, 0]
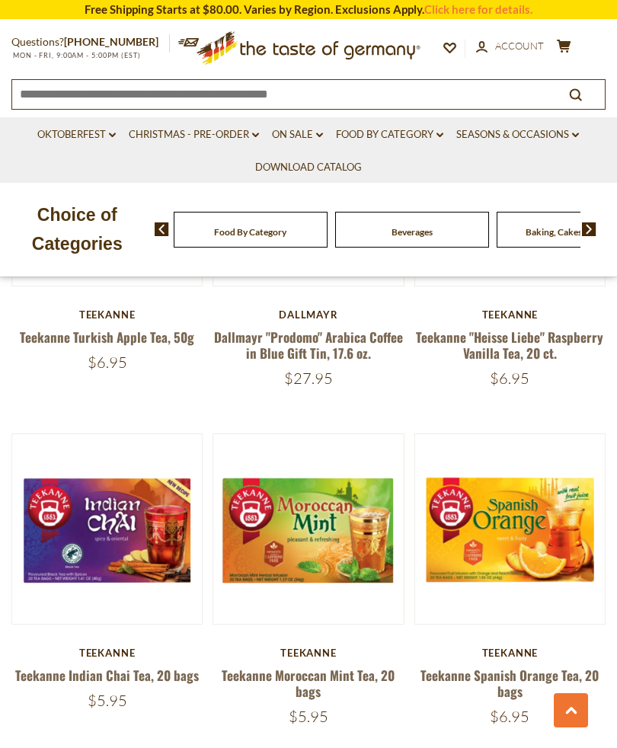
click at [315, 302] on button "Quick View" at bounding box center [308, 284] width 103 height 34
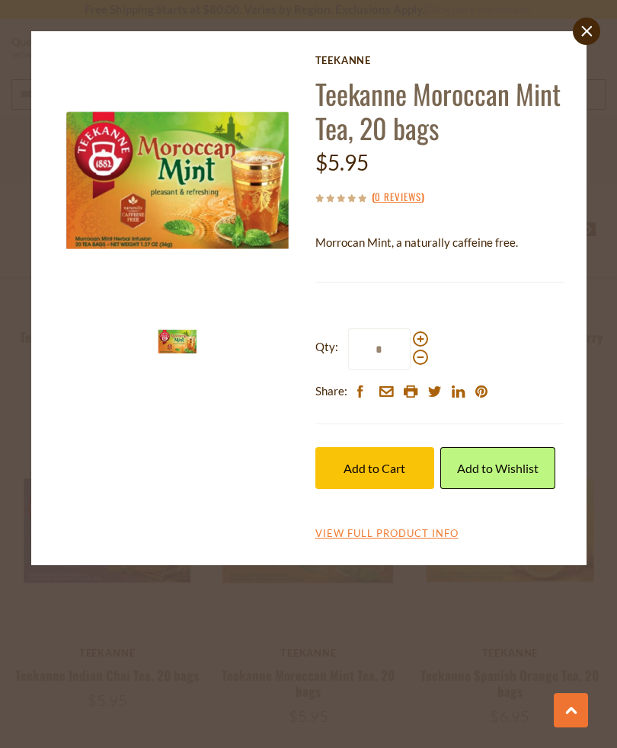
click at [382, 471] on span "Add to Cart" at bounding box center [374, 468] width 62 height 14
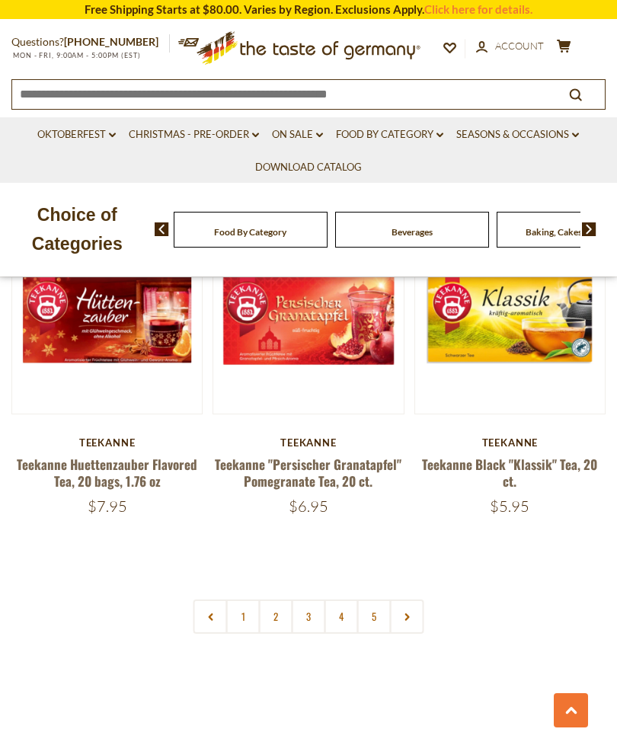
scroll to position [4176, 0]
click at [277, 599] on link "2" at bounding box center [276, 616] width 34 height 34
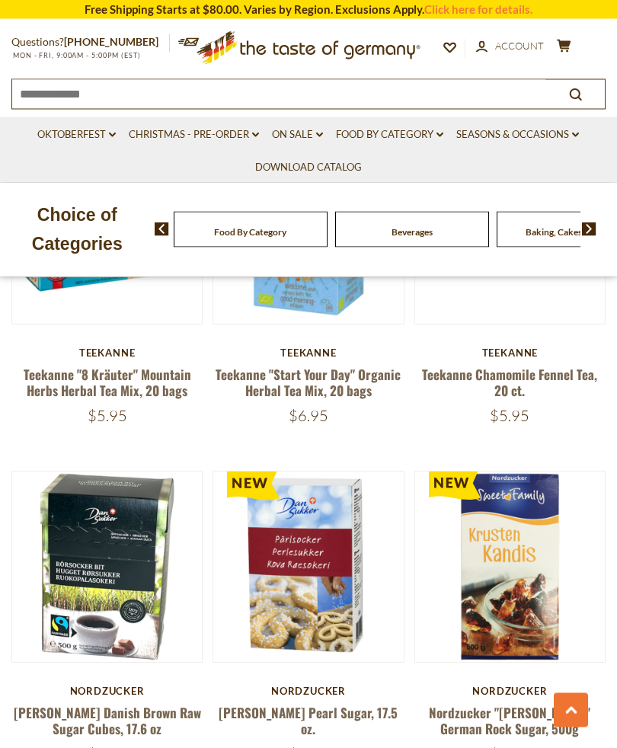
scroll to position [804, 0]
